Goal: Information Seeking & Learning: Understand process/instructions

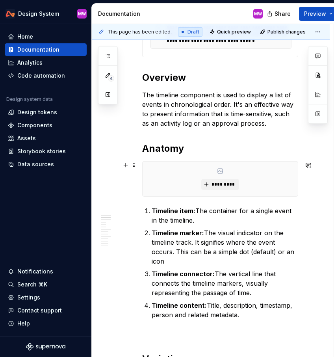
scroll to position [243, 0]
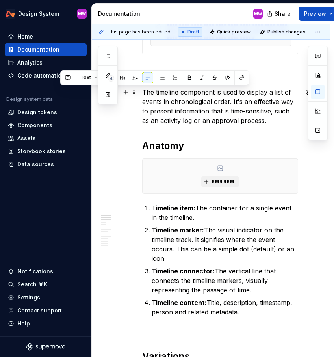
drag, startPoint x: 143, startPoint y: 91, endPoint x: 249, endPoint y: 121, distance: 109.7
click at [249, 121] on p "The timeline component is used to display a list of events in chronological ord…" at bounding box center [220, 106] width 156 height 38
copy p "The timeline component is used to display a list of events in chronological ord…"
click at [249, 121] on p "The timeline component is used to display a list of events in chronological ord…" at bounding box center [220, 106] width 156 height 38
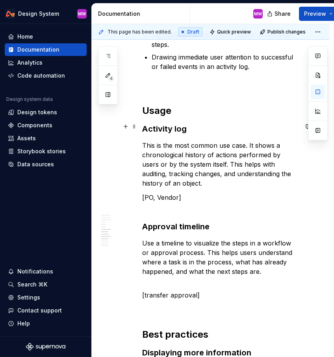
scroll to position [1045, 0]
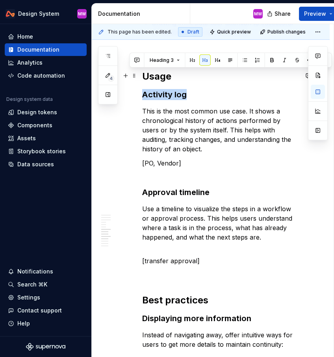
drag, startPoint x: 143, startPoint y: 74, endPoint x: 213, endPoint y: 76, distance: 70.1
click at [214, 89] on h3 "Activity log" at bounding box center [220, 94] width 156 height 11
copy h3 "Activity log"
click at [143, 106] on p "This is the most common use case. It shows a chronological history of actions p…" at bounding box center [220, 129] width 156 height 47
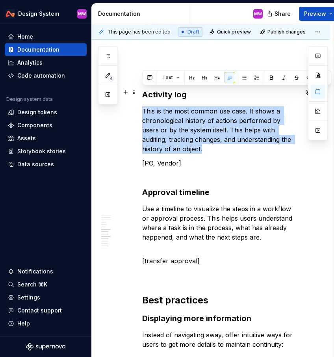
drag, startPoint x: 143, startPoint y: 92, endPoint x: 191, endPoint y: 133, distance: 62.6
click at [191, 133] on p "This is the most common use case. It shows a chronological history of actions p…" at bounding box center [220, 129] width 156 height 47
copy p "This is the most common use case. It shows a chronological history of actions p…"
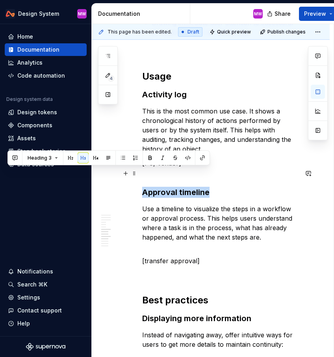
drag, startPoint x: 212, startPoint y: 173, endPoint x: 141, endPoint y: 174, distance: 71.3
click at [141, 174] on div "**********" at bounding box center [211, 160] width 238 height 2122
copy h3 "Approval timeline"
type textarea "*"
